Goal: Task Accomplishment & Management: Complete application form

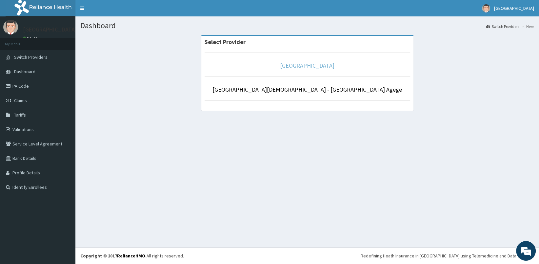
click at [298, 64] on link "[GEOGRAPHIC_DATA]" at bounding box center [307, 66] width 54 height 8
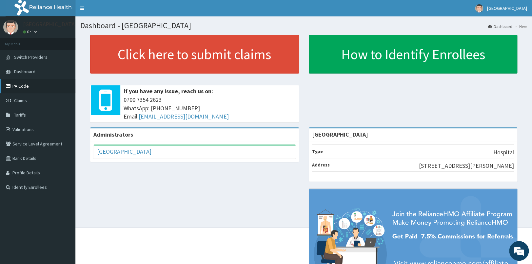
click at [23, 87] on link "PA Code" at bounding box center [37, 86] width 75 height 14
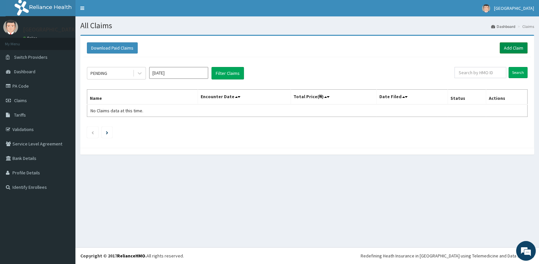
click at [515, 44] on link "Add Claim" at bounding box center [514, 47] width 28 height 11
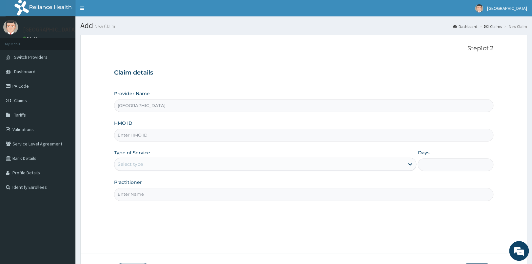
type input "[GEOGRAPHIC_DATA]"
click at [187, 141] on input "HMO ID" at bounding box center [303, 135] width 379 height 13
type input "AHI/10001/B"
click at [139, 163] on div "Select type" at bounding box center [130, 164] width 25 height 7
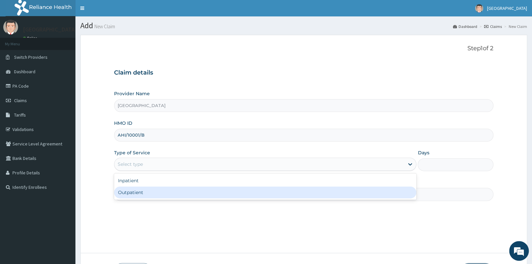
click at [136, 192] on div "Outpatient" at bounding box center [265, 192] width 302 height 12
type input "1"
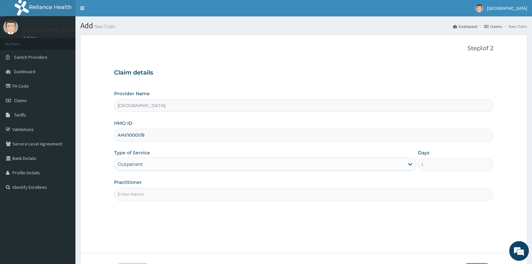
click at [137, 194] on input "Practitioner" at bounding box center [303, 194] width 379 height 13
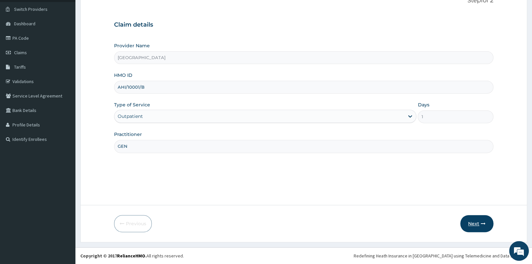
type input "GEN"
click at [485, 227] on button "Next" at bounding box center [476, 223] width 33 height 17
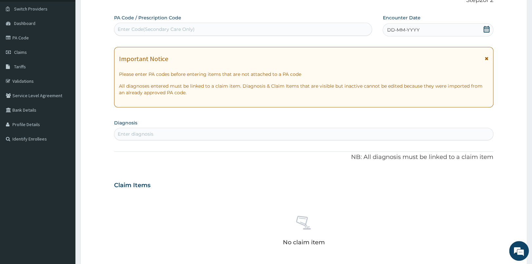
click at [162, 27] on div "Enter Code(Secondary Care Only)" at bounding box center [156, 29] width 77 height 7
type input "PA/E54"
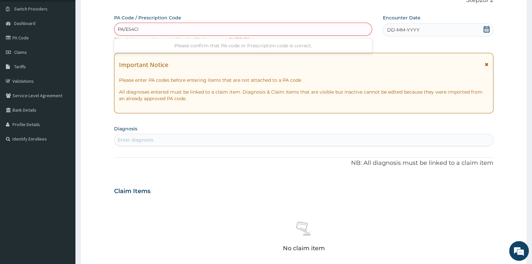
type input "PA/E54C02"
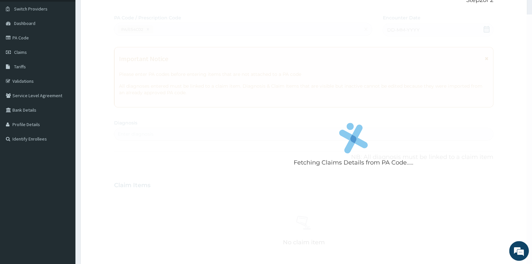
click at [303, 213] on div "Fetching Claims Details from PA Code....." at bounding box center [353, 146] width 479 height 264
click at [274, 94] on div "Fetching Claims Details from PA Code....." at bounding box center [353, 146] width 479 height 264
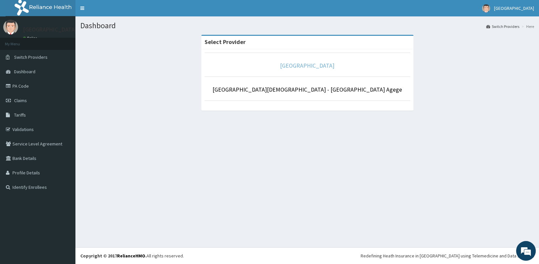
click at [306, 67] on link "[GEOGRAPHIC_DATA]" at bounding box center [307, 66] width 54 height 8
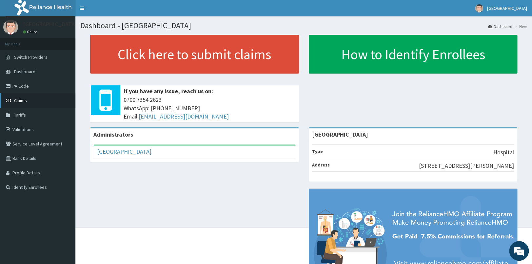
click at [26, 99] on span "Claims" at bounding box center [20, 100] width 13 height 6
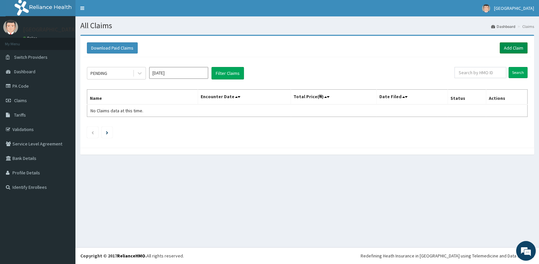
click at [512, 46] on link "Add Claim" at bounding box center [514, 47] width 28 height 11
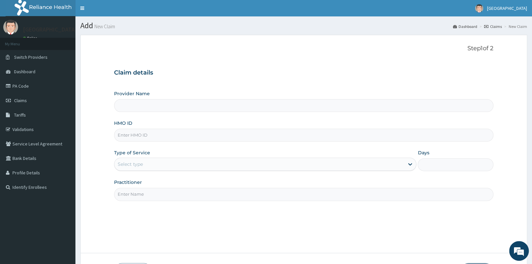
type input "[GEOGRAPHIC_DATA]"
click at [217, 135] on input "HMO ID" at bounding box center [303, 135] width 379 height 13
type input "AHI/10001/A"
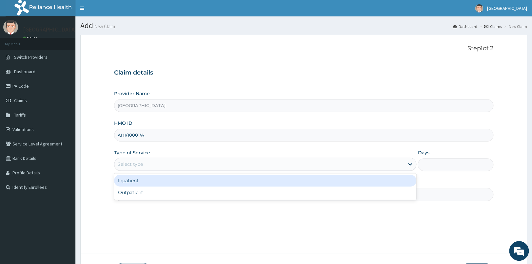
click at [139, 167] on div "Select type" at bounding box center [130, 164] width 25 height 7
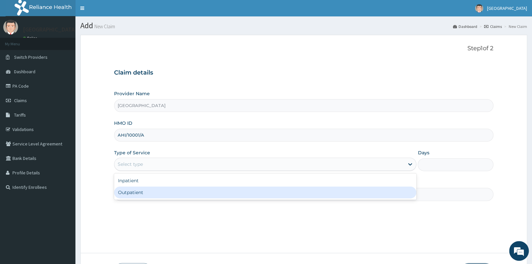
click at [142, 194] on div "Outpatient" at bounding box center [265, 192] width 302 height 12
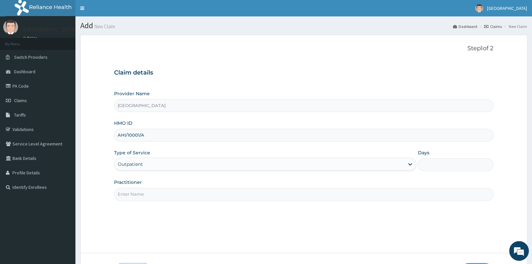
type input "1"
click at [142, 193] on input "Practitioner" at bounding box center [303, 194] width 379 height 13
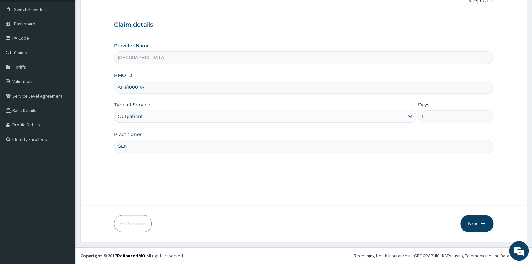
type input "GEN."
click at [480, 223] on button "Next" at bounding box center [476, 223] width 33 height 17
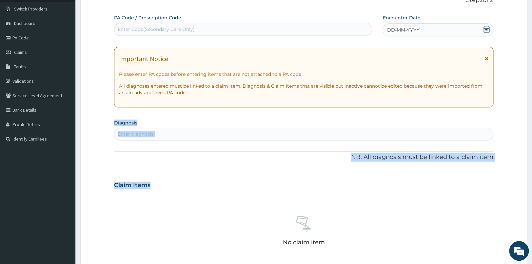
drag, startPoint x: 480, startPoint y: 223, endPoint x: 539, endPoint y: 80, distance: 154.6
click at [532, 80] on div "R EL Toggle navigation [GEOGRAPHIC_DATA] [GEOGRAPHIC_DATA] - [EMAIL_ADDRESS][DO…" at bounding box center [266, 187] width 532 height 471
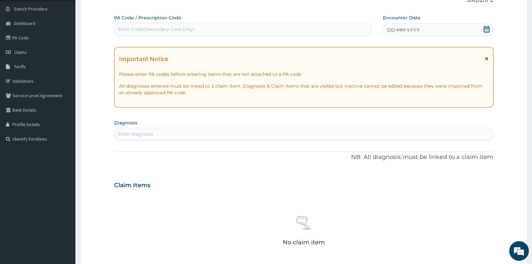
click at [486, 31] on icon at bounding box center [486, 29] width 7 height 7
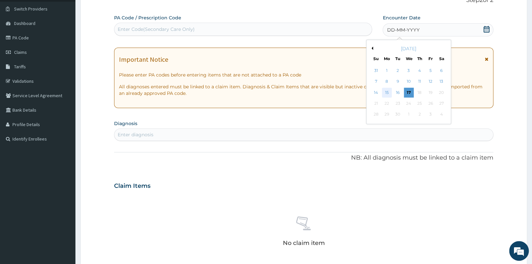
click at [387, 91] on div "15" at bounding box center [387, 93] width 10 height 10
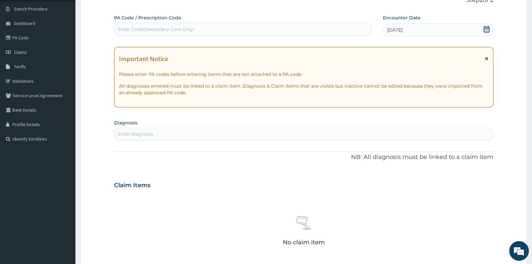
click at [302, 31] on div "Enter Code(Secondary Care Only)" at bounding box center [242, 29] width 257 height 10
type input "PA/E54C02"
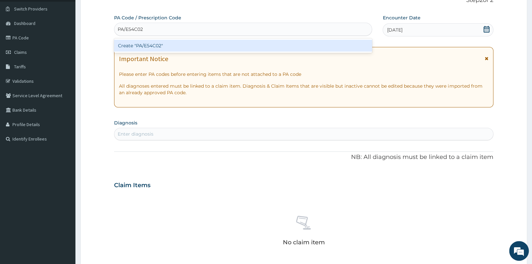
click at [285, 41] on div "Create "PA/E54C02"" at bounding box center [243, 46] width 258 height 12
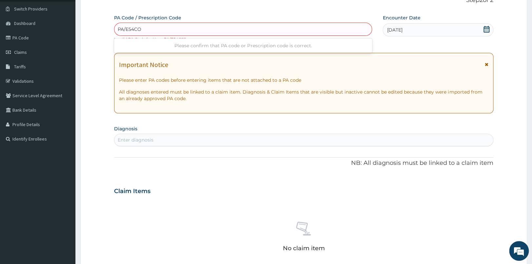
type input "PA/E54CO2"
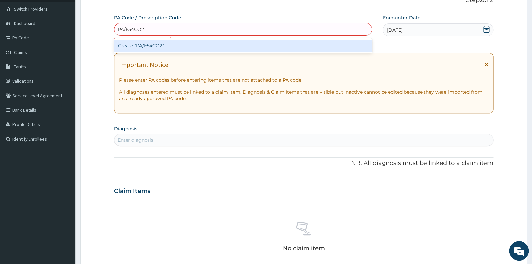
click at [269, 46] on div "Create "PA/E54CO2"" at bounding box center [243, 46] width 258 height 12
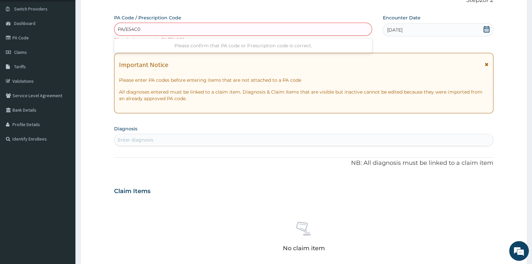
type input "PA/E54C02"
click at [205, 30] on div "Enter Code(Secondary Care Only)" at bounding box center [242, 29] width 257 height 10
type input "PA/BF3CIE"
type input "PA/BF3C1E"
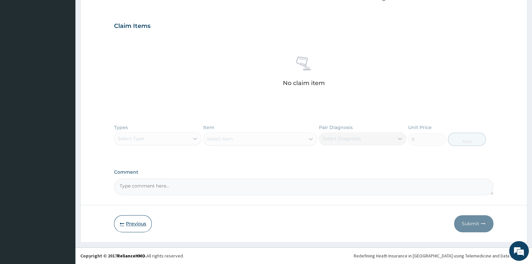
click at [127, 226] on button "Previous" at bounding box center [133, 223] width 38 height 17
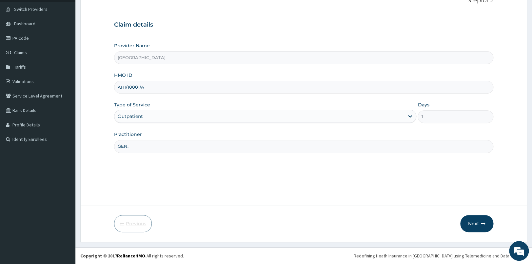
scroll to position [48, 0]
click at [149, 85] on input "AHI/10001/A" at bounding box center [303, 87] width 379 height 13
type input "AHI/10001/B"
click at [490, 228] on button "Next" at bounding box center [476, 223] width 33 height 17
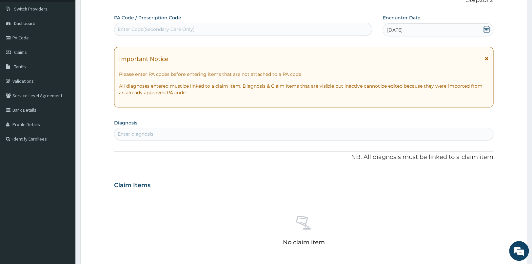
click at [317, 27] on div "Enter Code(Secondary Care Only)" at bounding box center [242, 29] width 257 height 10
type input "PA/BF3C1E"
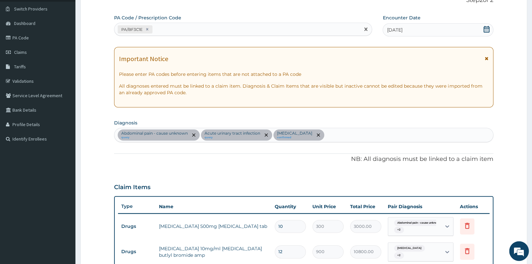
click at [210, 25] on div "PA/BF3C1E" at bounding box center [237, 29] width 246 height 11
type input "PA/E54C02"
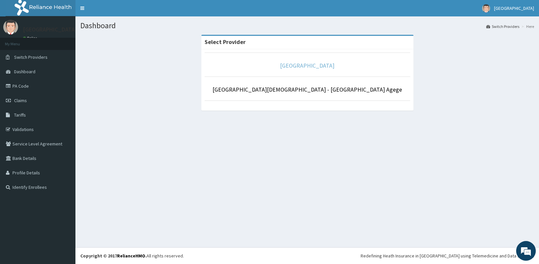
click at [289, 64] on link "[GEOGRAPHIC_DATA]" at bounding box center [307, 66] width 54 height 8
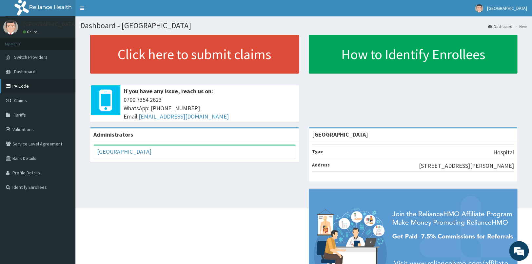
click at [23, 82] on link "PA Code" at bounding box center [37, 86] width 75 height 14
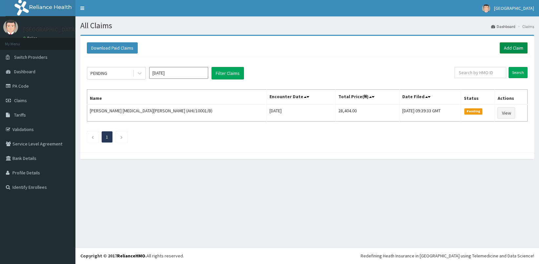
click at [525, 44] on link "Add Claim" at bounding box center [514, 47] width 28 height 11
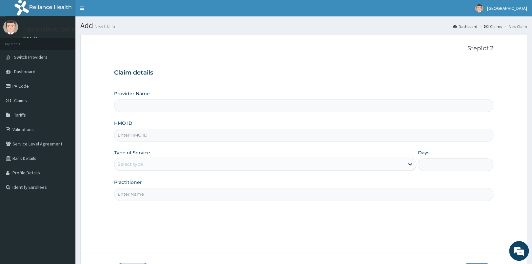
type input "[GEOGRAPHIC_DATA]"
click at [180, 132] on input "HMO ID" at bounding box center [303, 135] width 379 height 13
type input "CIP/10135/C"
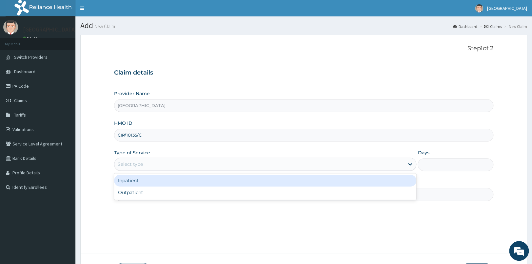
click at [148, 168] on div "Select type" at bounding box center [259, 164] width 290 height 10
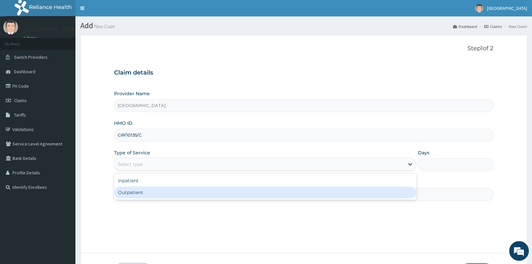
click at [137, 198] on div "Outpatient" at bounding box center [265, 192] width 302 height 12
type input "1"
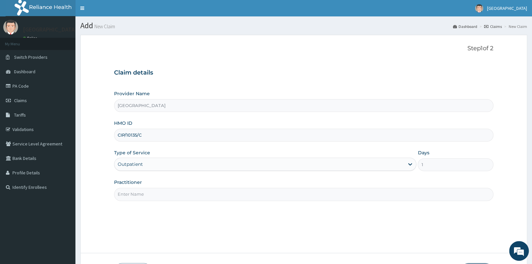
click at [138, 198] on input "Practitioner" at bounding box center [303, 194] width 379 height 13
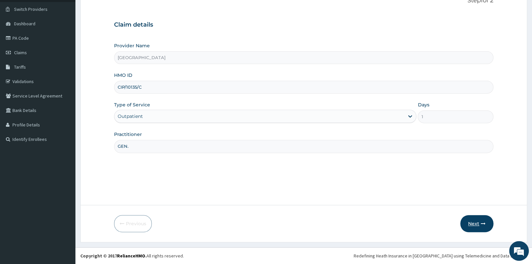
type input "GEN."
click at [468, 224] on button "Next" at bounding box center [476, 223] width 33 height 17
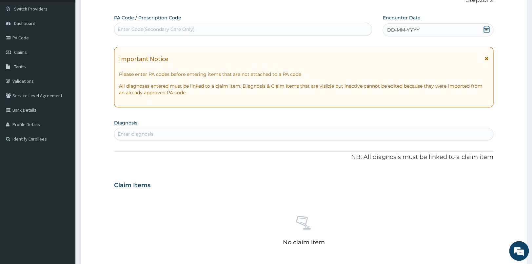
click at [304, 24] on div "Enter Code(Secondary Care Only)" at bounding box center [243, 29] width 258 height 13
type input "PA/002A43"
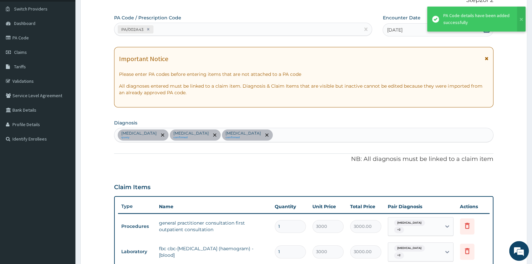
scroll to position [212, 0]
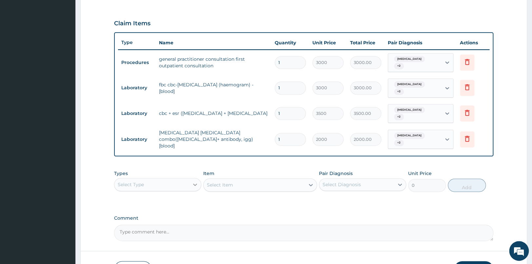
click at [196, 179] on div at bounding box center [195, 184] width 12 height 12
click at [258, 178] on div "Select Item" at bounding box center [260, 184] width 114 height 13
click at [258, 179] on div "Select Item" at bounding box center [254, 184] width 101 height 10
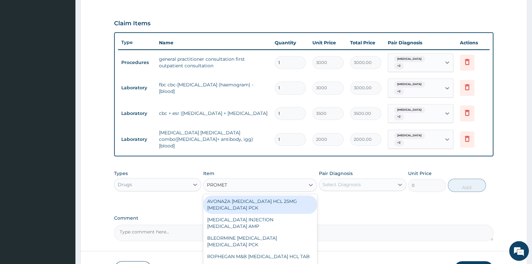
type input "PROMETH"
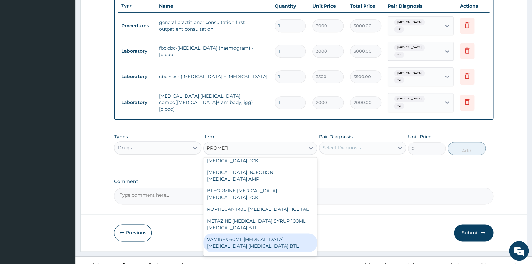
scroll to position [0, 0]
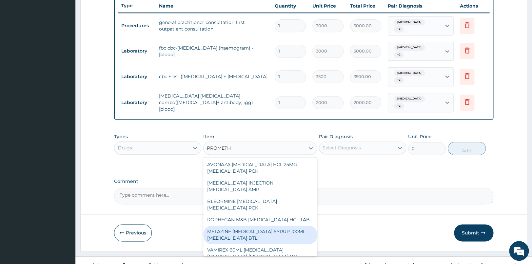
click at [287, 230] on div "METAZINE PROMETHAZINE SYRUP 100ML PROMETHAZINE BTL" at bounding box center [260, 234] width 114 height 18
type input "360"
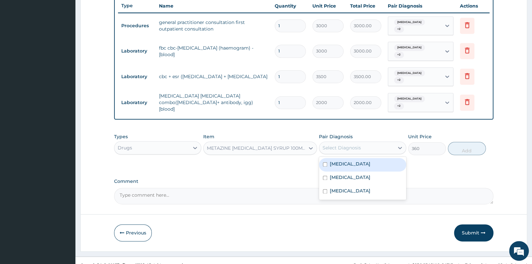
click at [382, 142] on div "Select Diagnosis" at bounding box center [356, 147] width 75 height 10
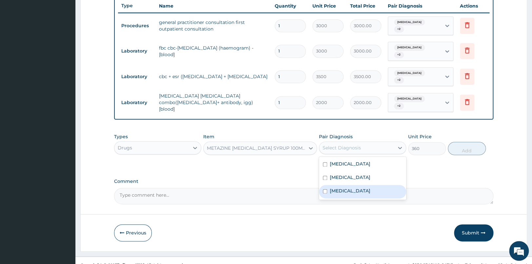
click at [341, 187] on label "Malaria" at bounding box center [350, 190] width 41 height 7
checkbox input "true"
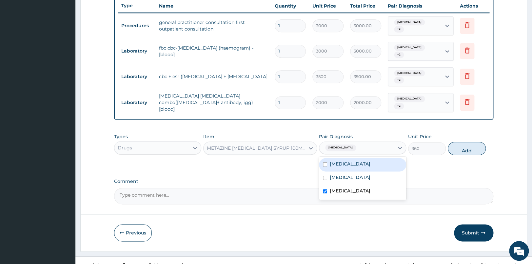
click at [344, 160] on label "Sepsis" at bounding box center [350, 163] width 41 height 7
checkbox input "true"
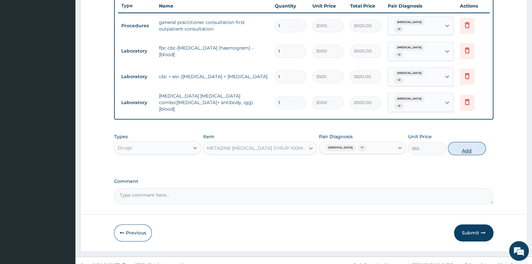
click at [458, 142] on button "Add" at bounding box center [467, 148] width 38 height 13
type input "0"
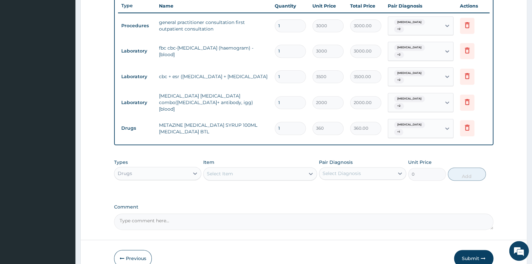
click at [228, 170] on div "Select Item" at bounding box center [220, 173] width 26 height 7
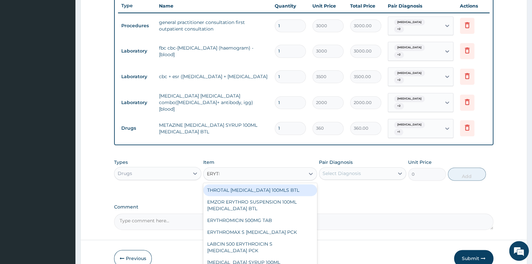
type input "ERYTHR"
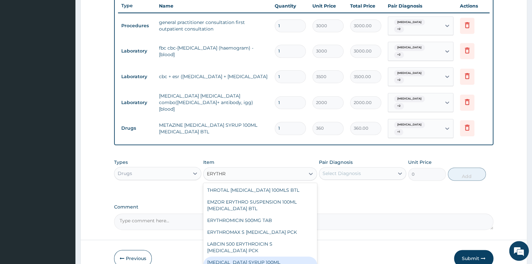
click at [263, 256] on div "ERYTHROMYCIN SYRUP 100ML ERYTHROMYCIN BTL" at bounding box center [260, 265] width 114 height 18
type input "1200"
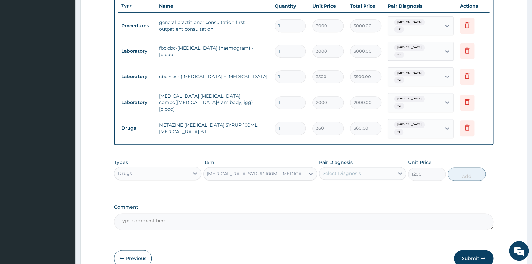
click at [362, 168] on div "Select Diagnosis" at bounding box center [356, 173] width 75 height 10
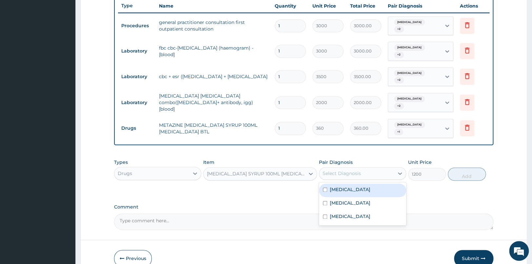
click at [336, 186] on label "Sepsis" at bounding box center [350, 189] width 41 height 7
checkbox input "true"
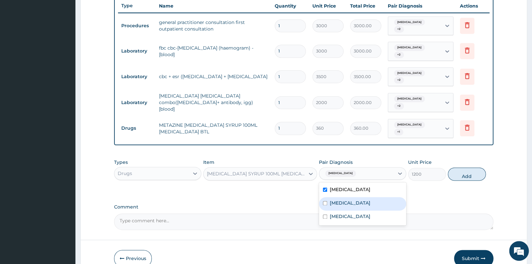
click at [371, 199] on label "Respiratory tract infection" at bounding box center [350, 202] width 41 height 7
checkbox input "true"
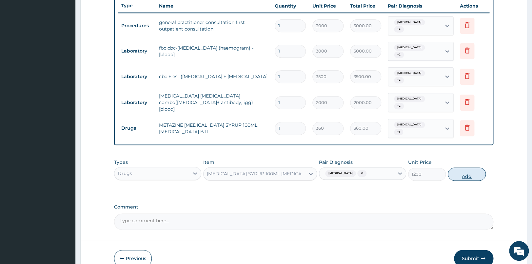
click at [460, 167] on button "Add" at bounding box center [467, 173] width 38 height 13
type input "0"
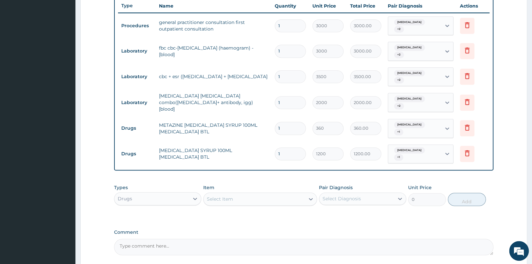
click at [270, 193] on div "Select Item" at bounding box center [254, 198] width 101 height 10
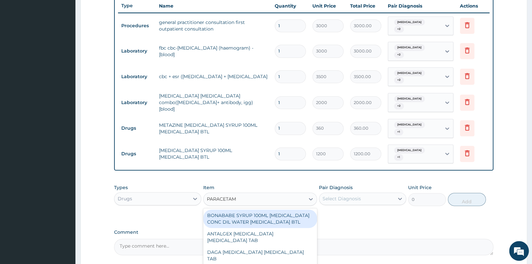
type input "PARACETAMO"
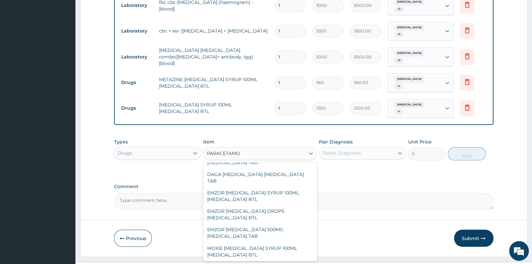
scroll to position [35, 0]
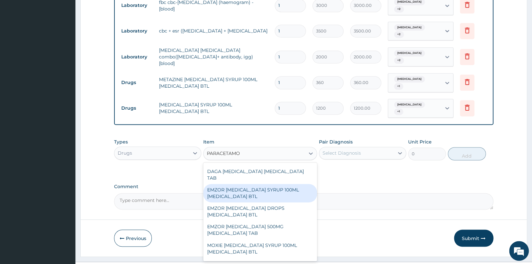
click at [289, 184] on div "EMZOR PARACETAMOL SYRUP 100ML ACETAMINOPHEN BTL" at bounding box center [260, 193] width 114 height 18
type input "420"
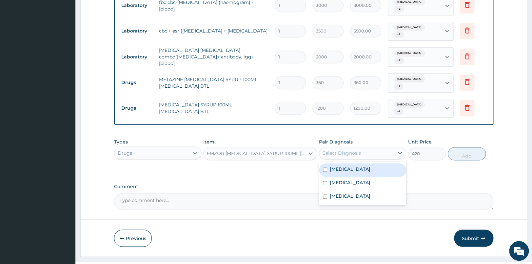
click at [390, 148] on div "Select Diagnosis" at bounding box center [356, 153] width 75 height 10
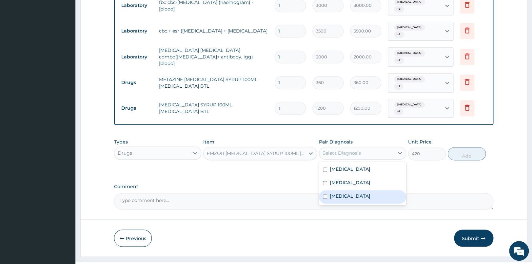
click at [397, 190] on div "Malaria" at bounding box center [362, 196] width 87 height 13
checkbox input "true"
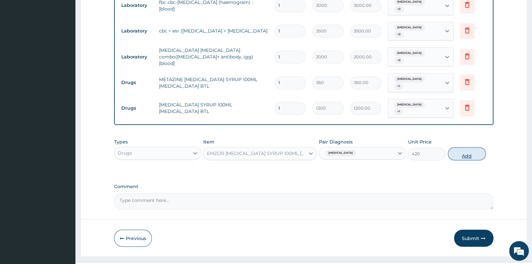
click at [454, 147] on button "Add" at bounding box center [467, 153] width 38 height 13
type input "0"
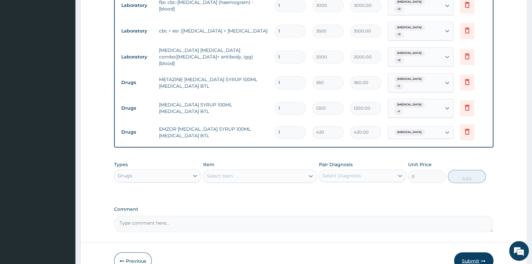
click at [472, 252] on button "Submit" at bounding box center [473, 260] width 39 height 17
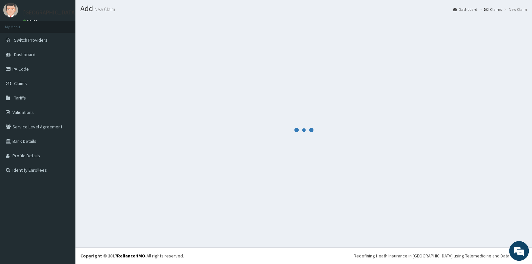
scroll to position [17, 0]
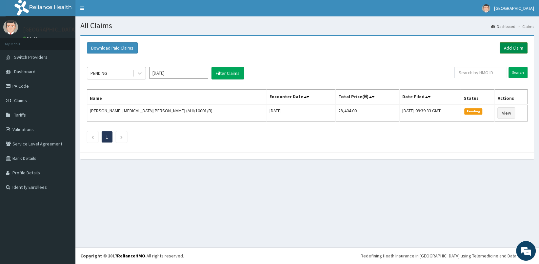
click at [515, 47] on link "Add Claim" at bounding box center [514, 47] width 28 height 11
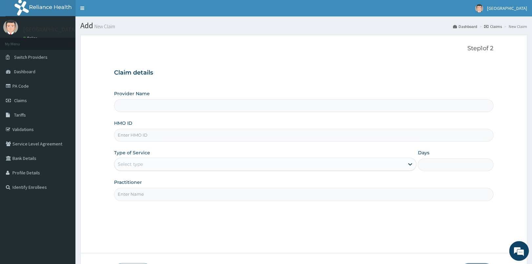
type input "[GEOGRAPHIC_DATA]"
click at [220, 134] on input "HMO ID" at bounding box center [303, 135] width 379 height 13
type input "CIP/10144/A"
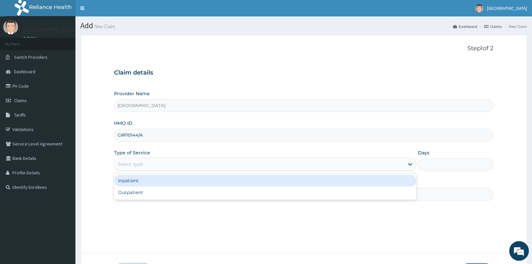
click at [145, 167] on div "Select type" at bounding box center [259, 164] width 290 height 10
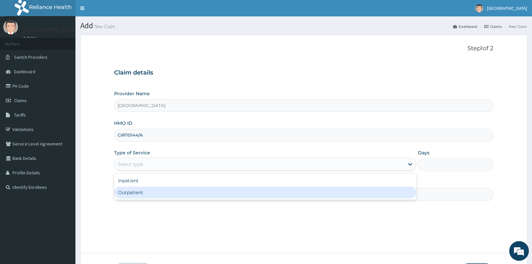
click at [141, 190] on div "Outpatient" at bounding box center [265, 192] width 302 height 12
type input "1"
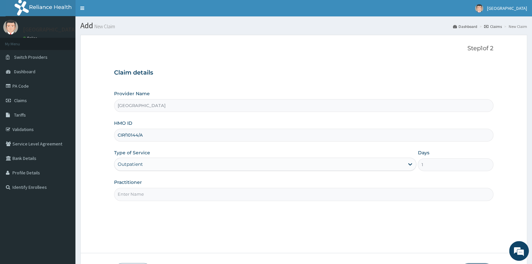
click at [143, 194] on input "Practitioner" at bounding box center [303, 194] width 379 height 13
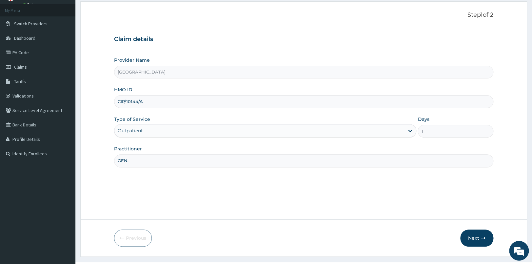
scroll to position [48, 0]
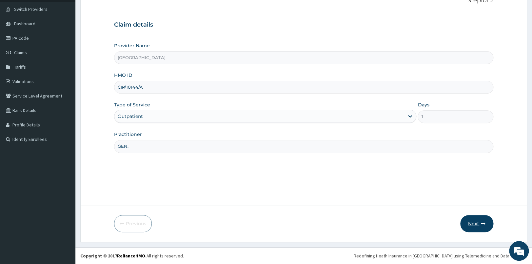
type input "GEN."
click at [481, 217] on button "Next" at bounding box center [476, 223] width 33 height 17
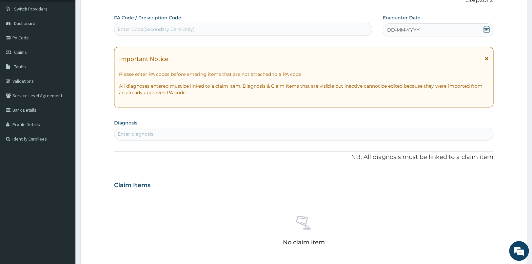
click at [299, 30] on div "Enter Code(Secondary Care Only)" at bounding box center [242, 29] width 257 height 10
type input "PA/C7730A"
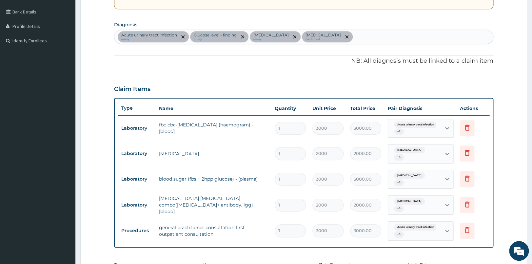
scroll to position [274, 0]
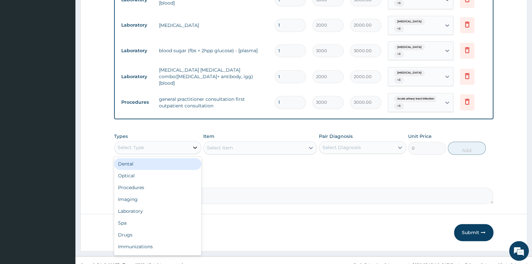
click at [193, 144] on icon at bounding box center [195, 147] width 7 height 7
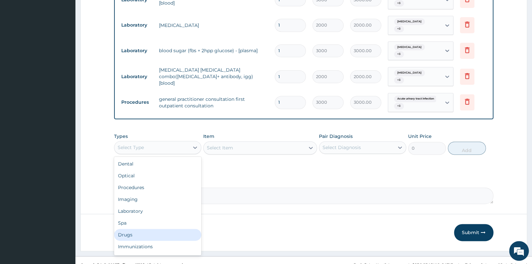
click at [139, 229] on div "Drugs" at bounding box center [157, 235] width 87 height 12
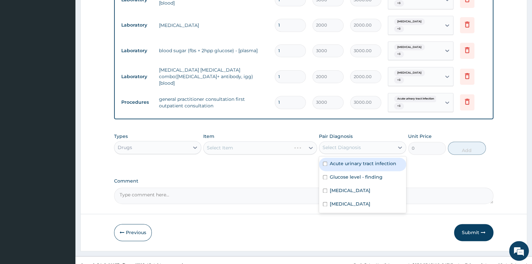
click at [358, 144] on div "Select Diagnosis" at bounding box center [342, 147] width 38 height 7
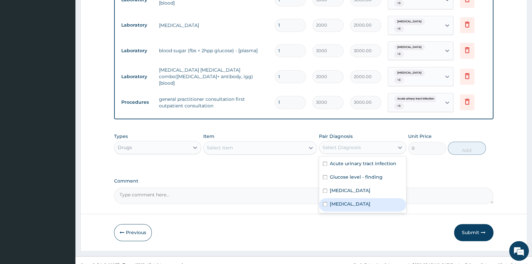
click at [341, 200] on label "Sepsis" at bounding box center [350, 203] width 41 height 7
checkbox input "true"
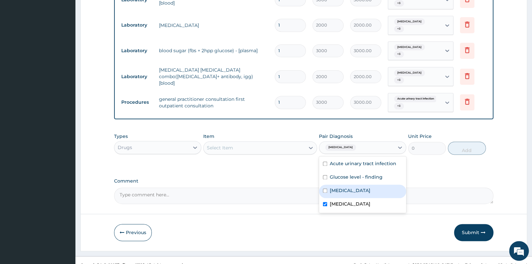
click at [292, 142] on div "Select Item" at bounding box center [254, 147] width 101 height 10
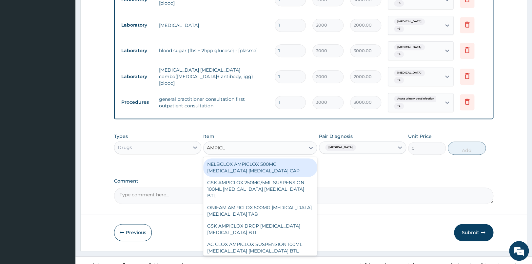
type input "AMPICLO"
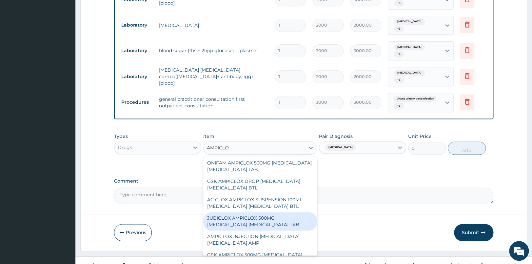
scroll to position [51, 0]
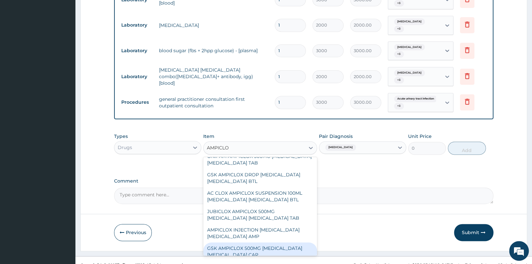
click at [243, 242] on div "GSK AMPICLOX 500MG AMPICILLIN CLOXACILLIN CAP" at bounding box center [260, 251] width 114 height 18
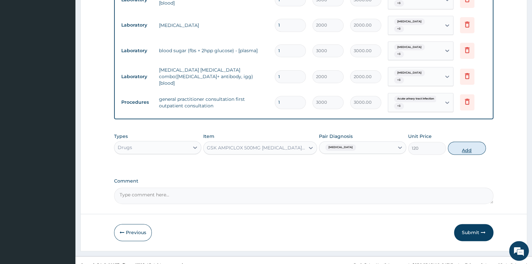
click at [465, 143] on button "Add" at bounding box center [467, 147] width 38 height 13
type input "0"
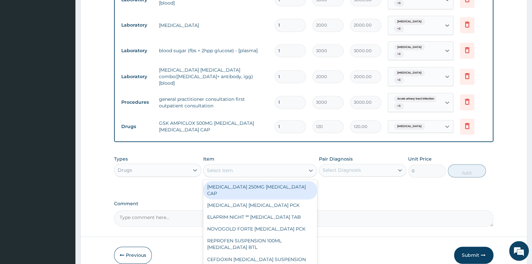
click at [284, 166] on div "Select Item" at bounding box center [260, 170] width 114 height 13
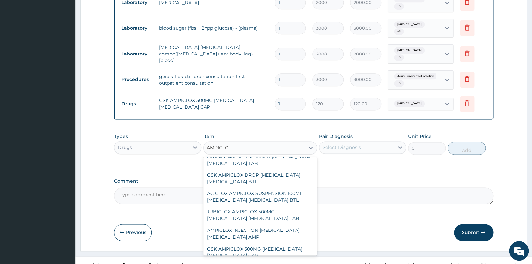
scroll to position [0, 0]
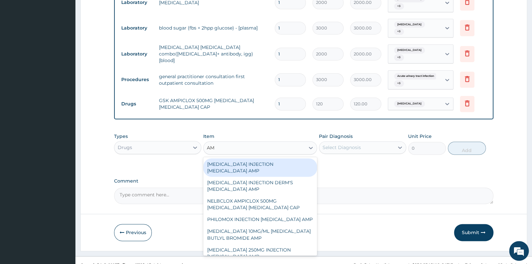
type input "A"
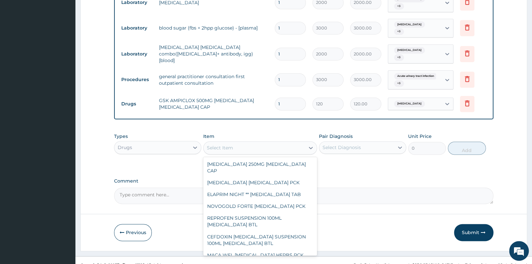
type input "O"
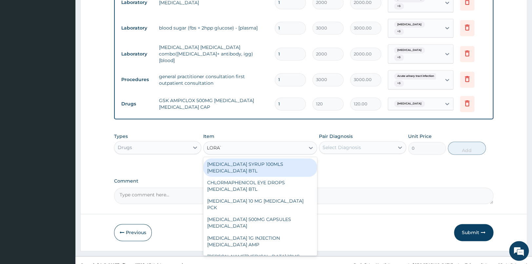
type input "LORATA"
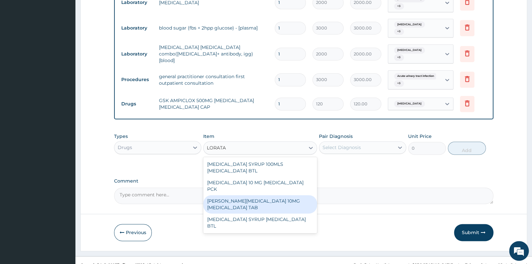
click at [257, 195] on div "LORATYN LORATADINE 10MG LORATADINE TAB" at bounding box center [260, 204] width 114 height 18
type input "54"
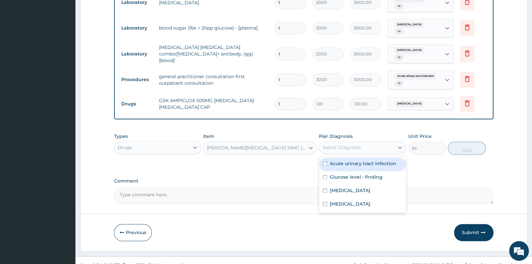
click at [349, 144] on div "Select Diagnosis" at bounding box center [342, 147] width 38 height 7
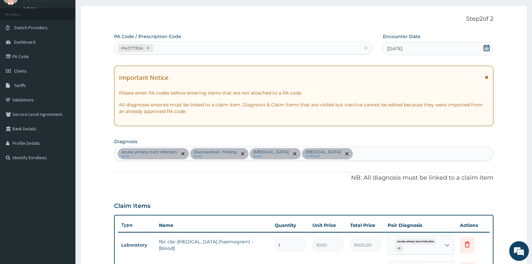
scroll to position [23, 0]
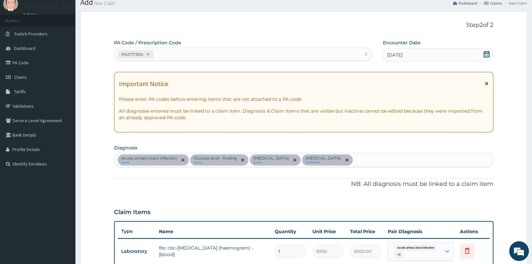
click at [345, 164] on div "Acute urinary tract infection query Glucose level - finding query Malaria query…" at bounding box center [303, 160] width 379 height 14
type input "UPPER RESPIRA"
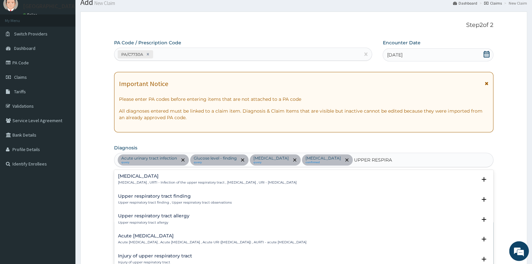
click at [163, 176] on h4 "Upper respiratory infection" at bounding box center [207, 175] width 179 height 5
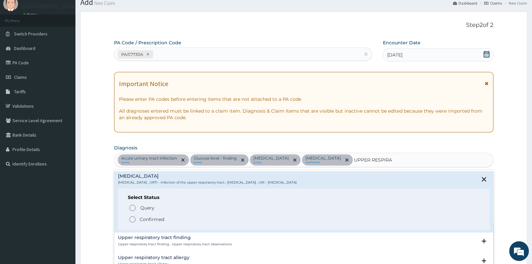
click at [131, 219] on icon "status option filled" at bounding box center [133, 219] width 8 height 8
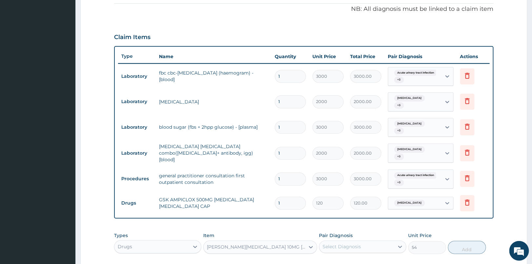
scroll to position [297, 0]
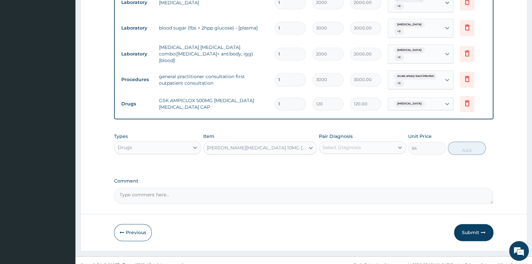
click at [353, 144] on div "Select Diagnosis" at bounding box center [342, 147] width 38 height 7
click at [355, 144] on div "Select Diagnosis" at bounding box center [342, 147] width 38 height 7
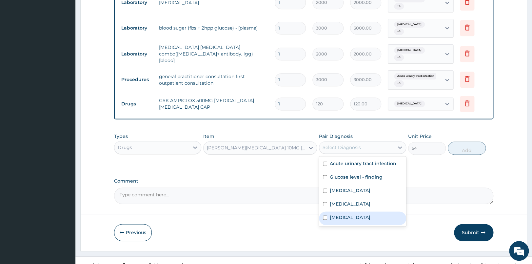
click at [334, 214] on label "Upper respiratory infection" at bounding box center [350, 217] width 41 height 7
checkbox input "true"
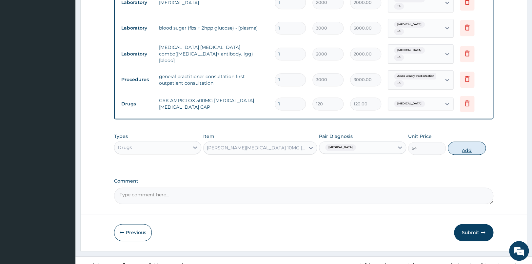
click at [471, 141] on button "Add" at bounding box center [467, 147] width 38 height 13
type input "0"
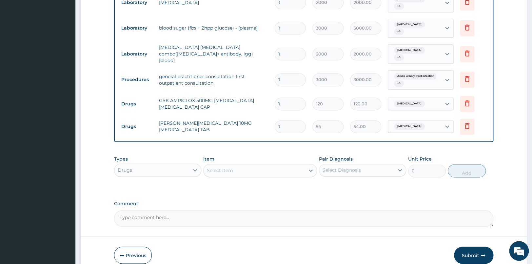
click at [227, 167] on div "Select Item" at bounding box center [220, 170] width 26 height 7
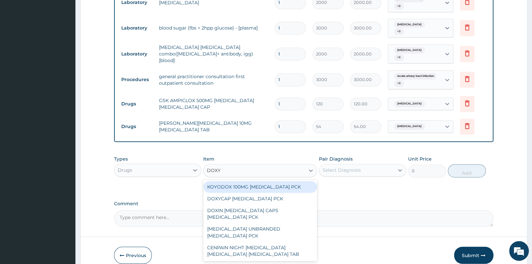
type input "DOXYC"
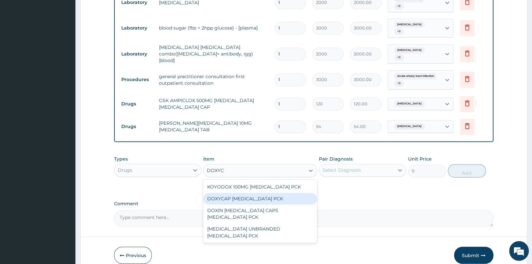
click at [231, 192] on div "DOXYCAP DOXYCYCLINE PCK" at bounding box center [260, 198] width 114 height 12
type input "4320"
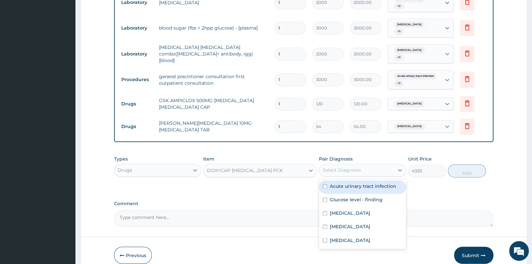
click at [342, 166] on div "Select Diagnosis" at bounding box center [356, 170] width 75 height 10
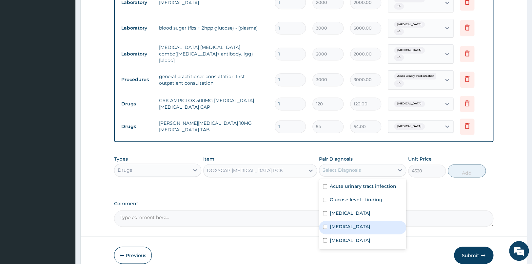
click at [346, 220] on div "Sepsis" at bounding box center [362, 226] width 87 height 13
checkbox input "true"
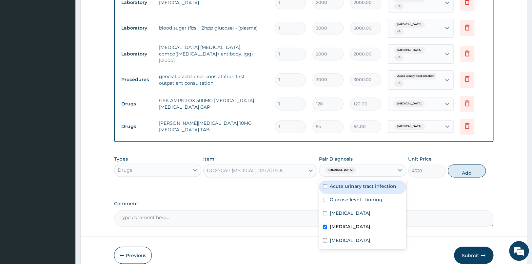
click at [364, 183] on label "Acute urinary tract infection" at bounding box center [363, 186] width 67 height 7
checkbox input "true"
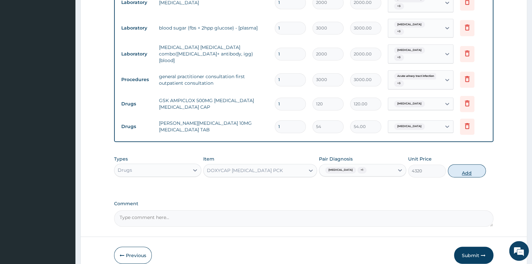
click at [464, 164] on button "Add" at bounding box center [467, 170] width 38 height 13
type input "0"
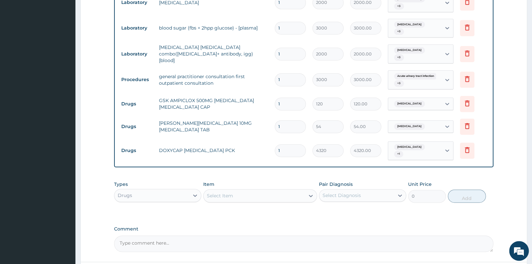
click at [274, 190] on div "Select Item" at bounding box center [254, 195] width 101 height 10
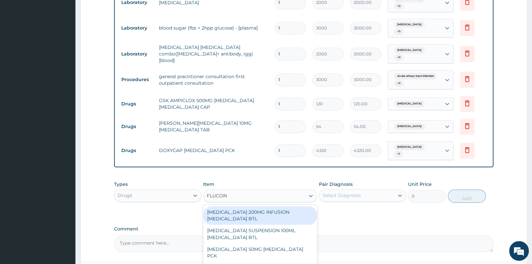
type input "FLUCONA"
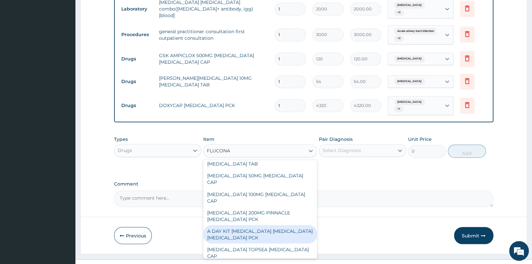
scroll to position [93, 0]
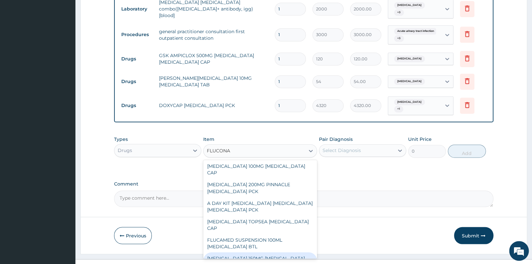
click at [285, 252] on div "FLUCONAZOLE 150MG FLUCONAZOLE CAP" at bounding box center [260, 261] width 114 height 18
type input "876"
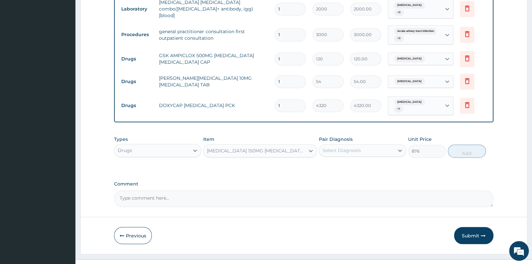
click at [386, 145] on div "Select Diagnosis" at bounding box center [356, 150] width 75 height 10
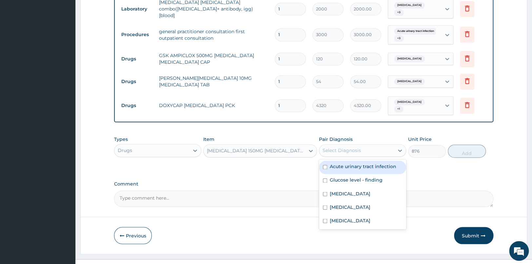
click at [352, 160] on div "Acute urinary tract infection" at bounding box center [362, 166] width 87 height 13
checkbox input "true"
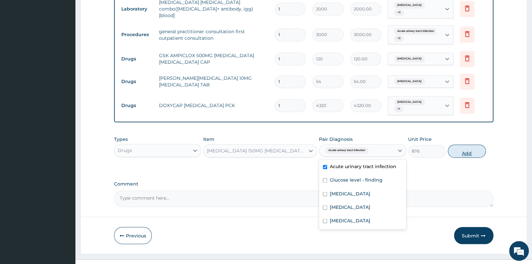
click at [456, 144] on button "Add" at bounding box center [467, 150] width 38 height 13
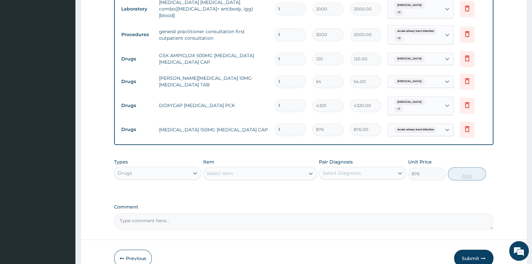
type input "0"
type input "0.00"
type input "5"
type input "4380.00"
type input "5"
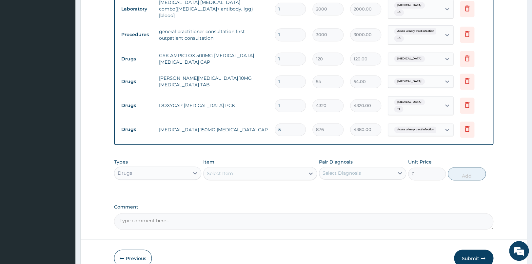
click at [289, 75] on input "1" at bounding box center [290, 81] width 31 height 13
type input "0.00"
type input "5"
type input "270.00"
type input "5"
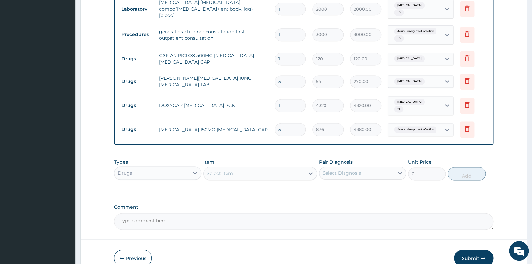
click at [280, 52] on input "1" at bounding box center [290, 58] width 31 height 13
type input "15"
type input "1800.00"
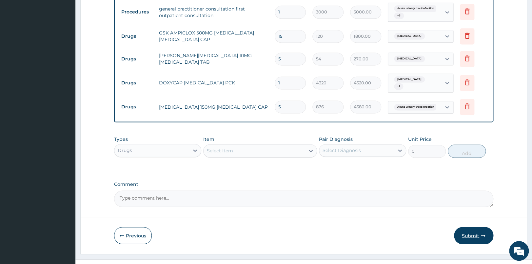
type input "15"
click at [468, 227] on button "Submit" at bounding box center [473, 235] width 39 height 17
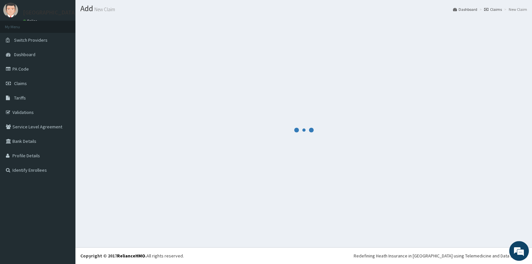
scroll to position [17, 0]
